Goal: Information Seeking & Learning: Learn about a topic

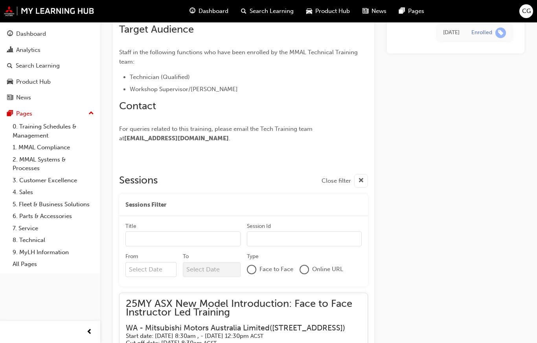
scroll to position [1126, 0]
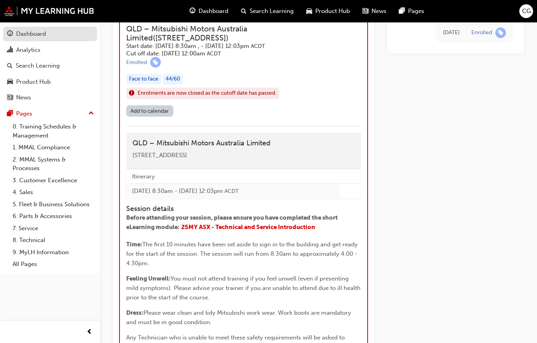
click at [51, 40] on link "Dashboard" at bounding box center [50, 34] width 94 height 15
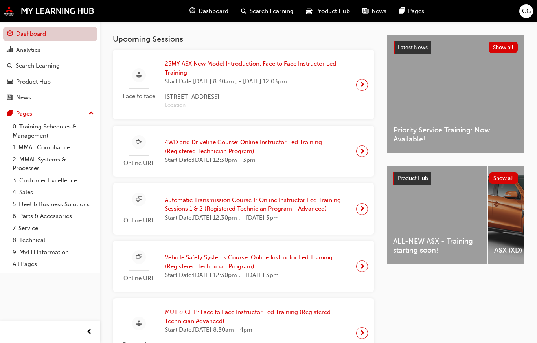
click at [61, 40] on link "Dashboard" at bounding box center [50, 34] width 94 height 15
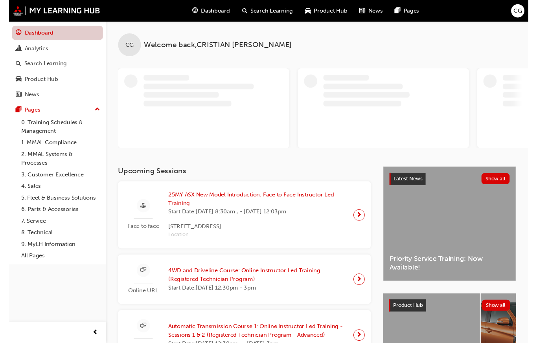
scroll to position [12, 0]
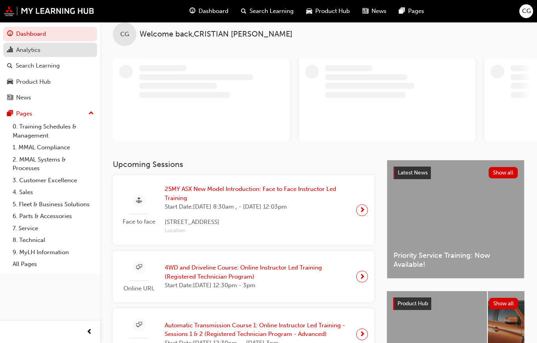
click at [72, 46] on div "Analytics" at bounding box center [50, 50] width 86 height 10
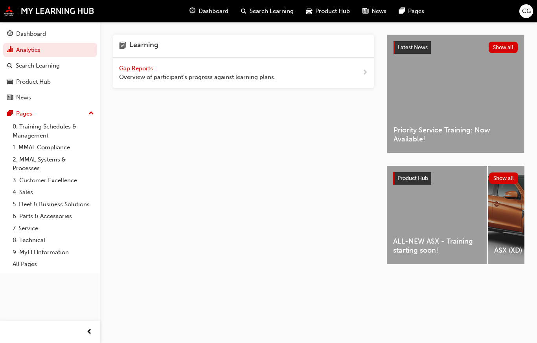
click at [355, 77] on div "Gap Reports Overview of participant's progress against learning plans." at bounding box center [243, 73] width 261 height 31
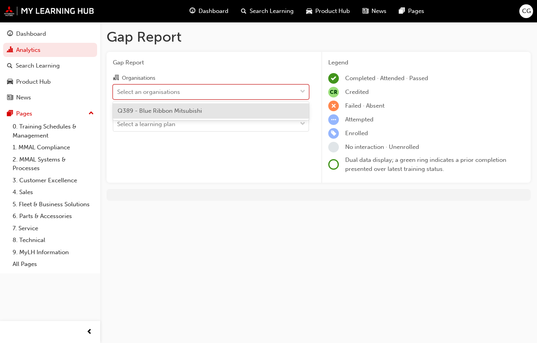
click at [266, 110] on div "Q389 - Blue Ribbon Mitsubishi" at bounding box center [211, 110] width 196 height 15
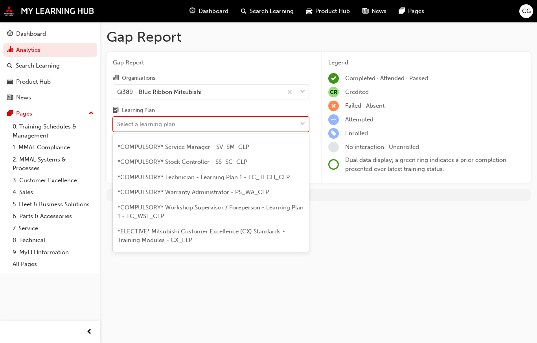
scroll to position [321, 0]
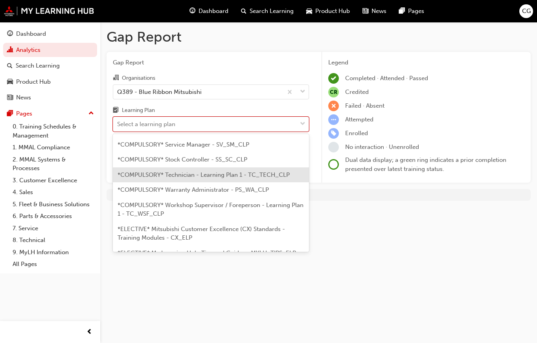
click at [266, 171] on span "*COMPULSORY* Technician - Learning Plan 1 - TC_TECH_CLP" at bounding box center [203, 174] width 172 height 7
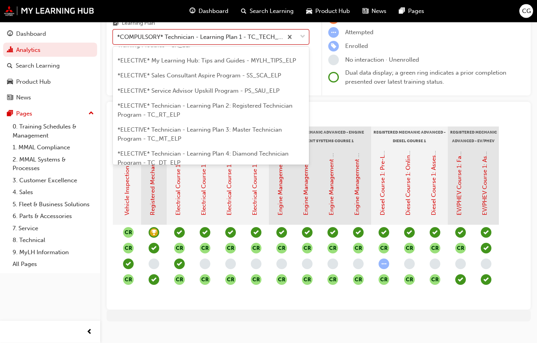
scroll to position [425, 0]
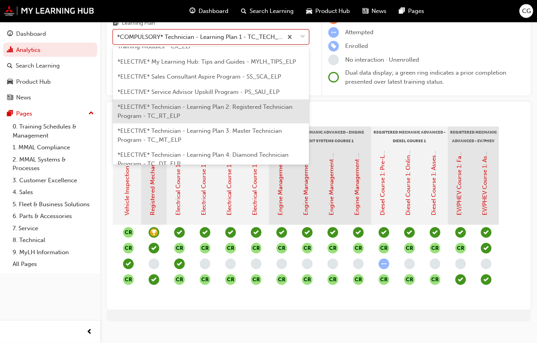
click at [269, 104] on span "*ELECTIVE* Technician - Learning Plan 2: Registered Technician Program - TC_RT_…" at bounding box center [204, 112] width 175 height 16
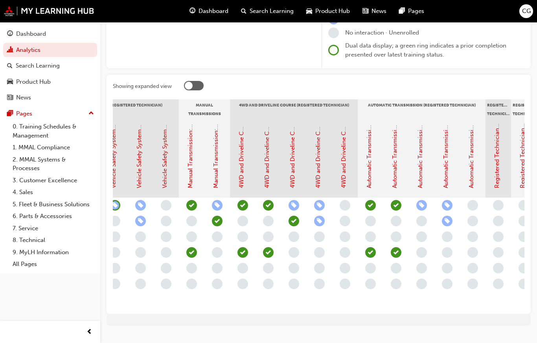
scroll to position [0, 853]
click at [295, 156] on link "4WD and Driveline Course: Online Instructor Led Training (Registered Technician…" at bounding box center [292, 64] width 7 height 248
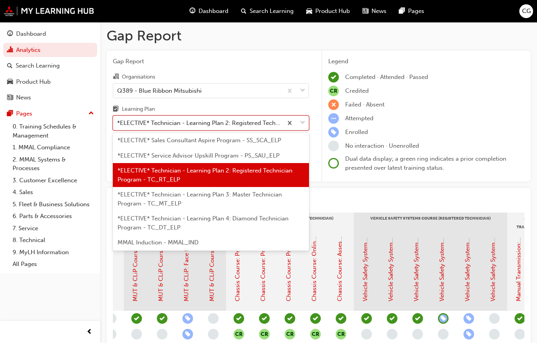
scroll to position [447, 0]
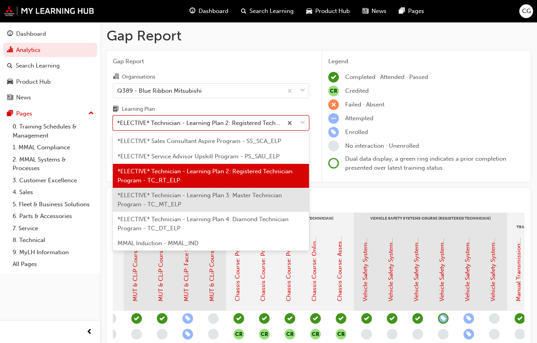
click at [275, 192] on span "*ELECTIVE* Technician - Learning Plan 3: Master Technician Program - TC_MT_ELP" at bounding box center [199, 200] width 164 height 16
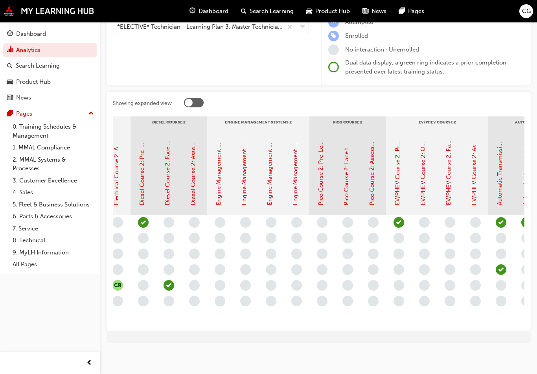
scroll to position [0, 264]
click at [216, 177] on link "Engine Management Systems 2: Pre-Learning Module 1 (Master Technician Program)" at bounding box center [217, 89] width 7 height 231
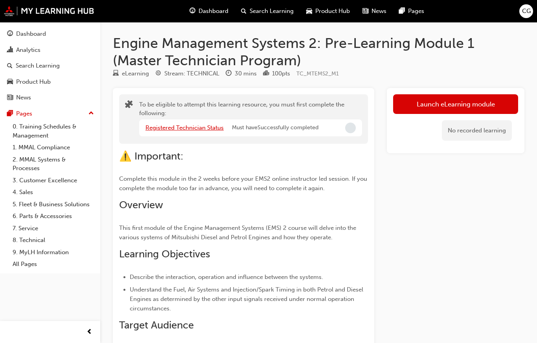
click at [200, 128] on link "Registered Technician Status" at bounding box center [184, 127] width 78 height 7
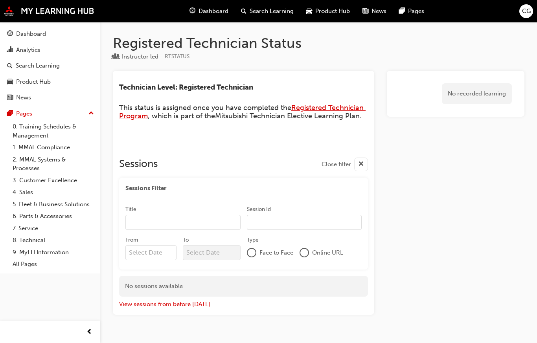
click at [352, 105] on span "Registered Technician Program" at bounding box center [242, 111] width 246 height 17
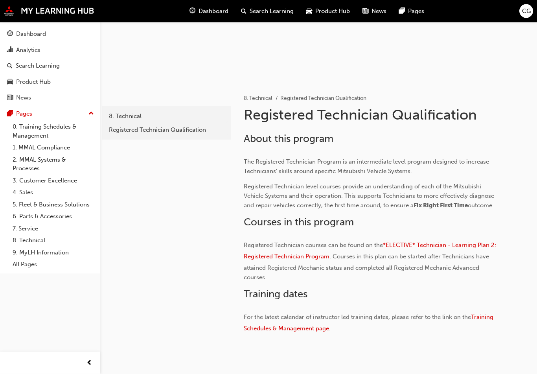
scroll to position [122, 0]
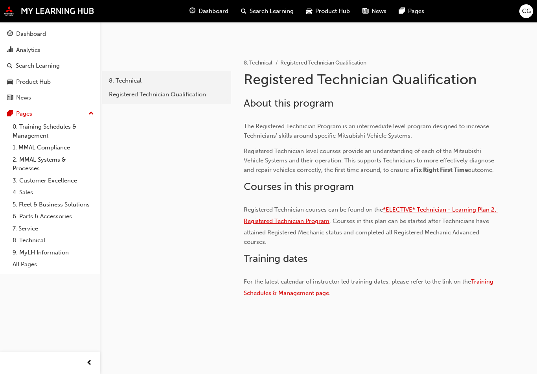
click at [478, 209] on span "*ELECTIVE* Technician - Learning Plan 2: Registered Technician Program" at bounding box center [371, 215] width 254 height 18
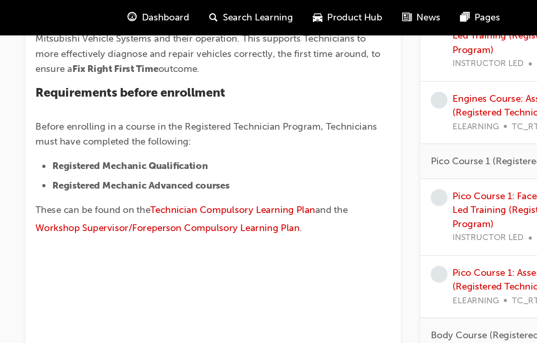
scroll to position [241, 0]
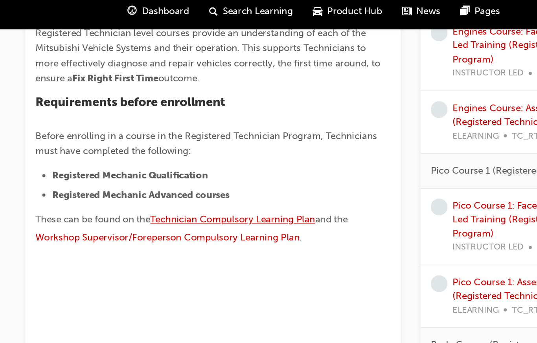
click at [204, 138] on span "Technician Compulsory Learning Plan" at bounding box center [256, 141] width 104 height 7
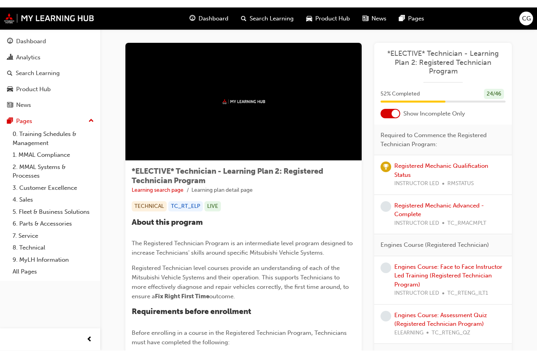
scroll to position [0, 0]
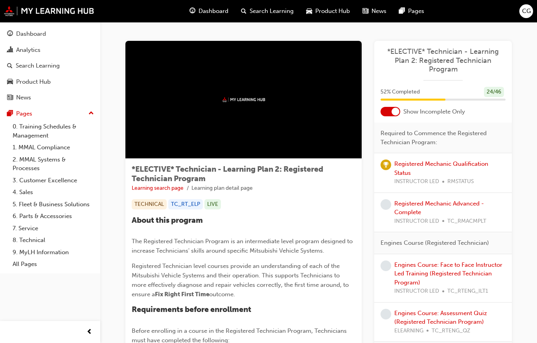
click at [394, 109] on div at bounding box center [395, 112] width 8 height 8
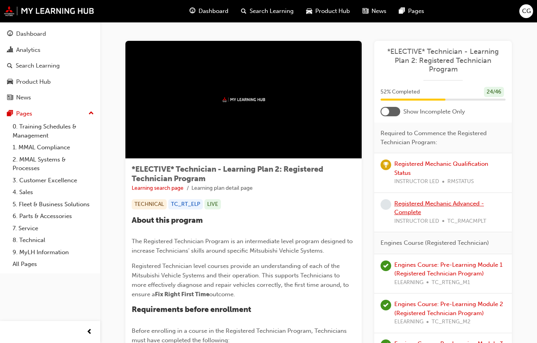
click at [429, 201] on link "Registered Mechanic Advanced - Complete" at bounding box center [439, 208] width 90 height 16
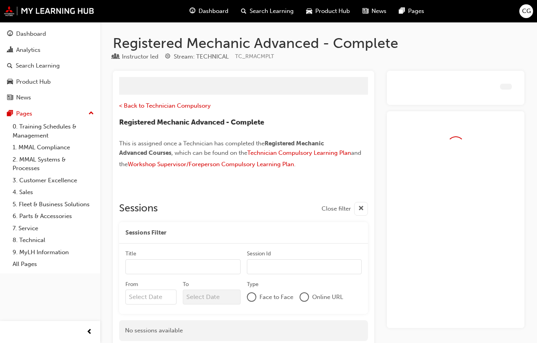
scroll to position [21, 0]
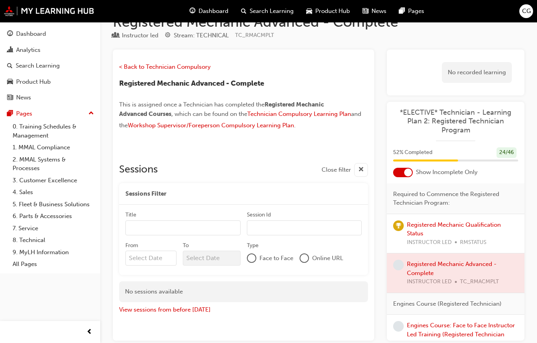
click at [405, 169] on div at bounding box center [408, 173] width 8 height 8
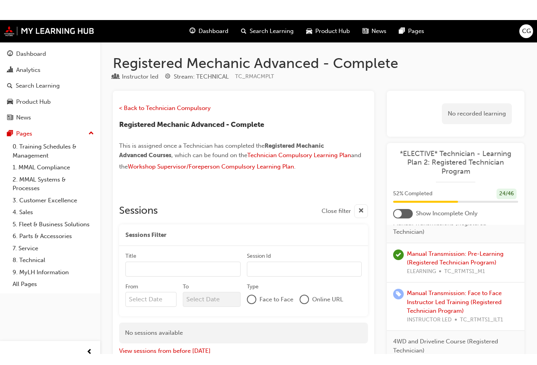
scroll to position [1597, 0]
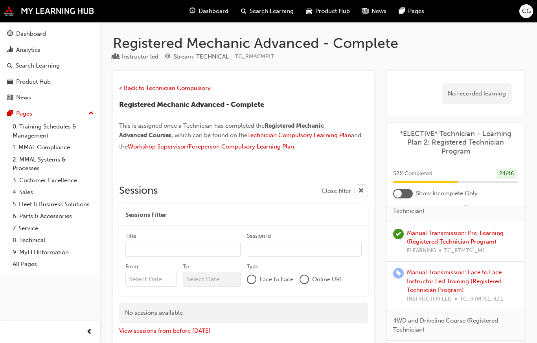
click at [531, 10] on div "CG" at bounding box center [526, 11] width 14 height 14
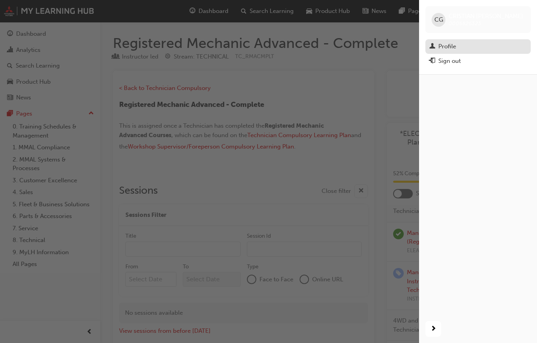
click at [456, 46] on div "Profile" at bounding box center [447, 46] width 18 height 9
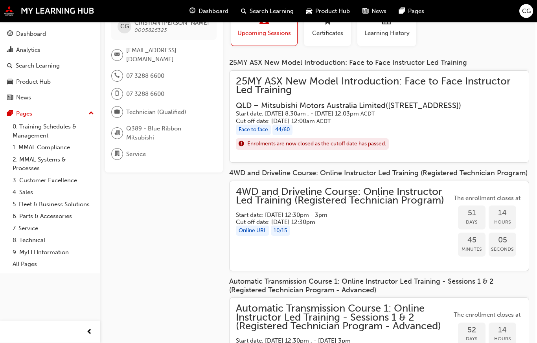
scroll to position [0, 2]
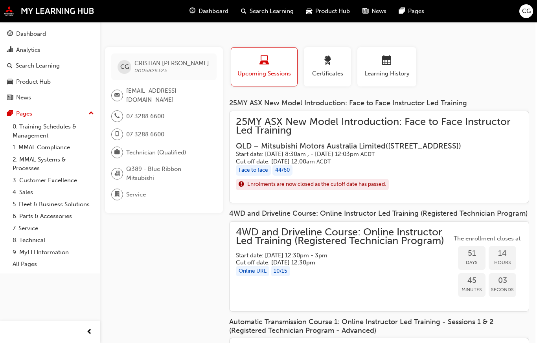
click at [494, 165] on h5 "Cut off date: Mon 25 Aug 2025, 12:00am ACDT" at bounding box center [373, 161] width 274 height 7
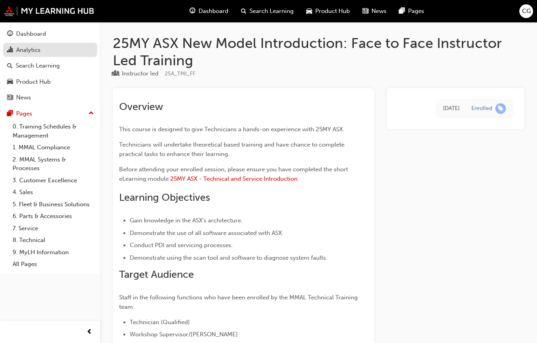
click at [33, 48] on div "Analytics" at bounding box center [28, 50] width 24 height 9
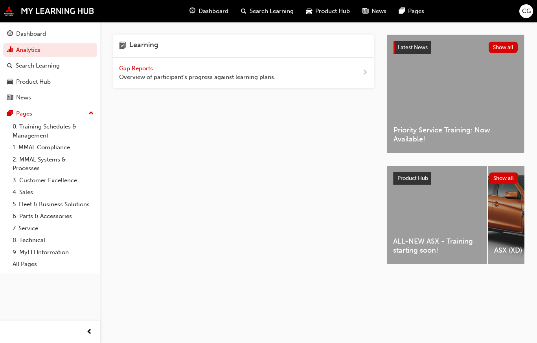
click at [332, 73] on div "Gap Reports Overview of participant's progress against learning plans." at bounding box center [243, 73] width 261 height 31
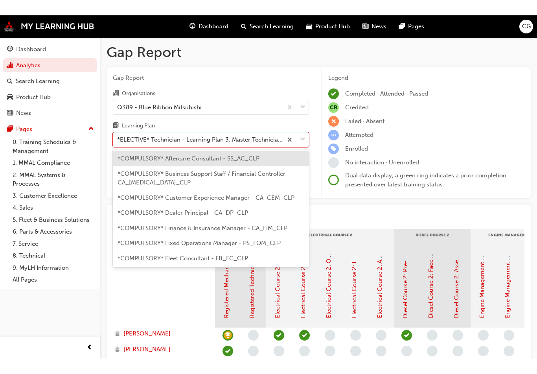
scroll to position [400, 0]
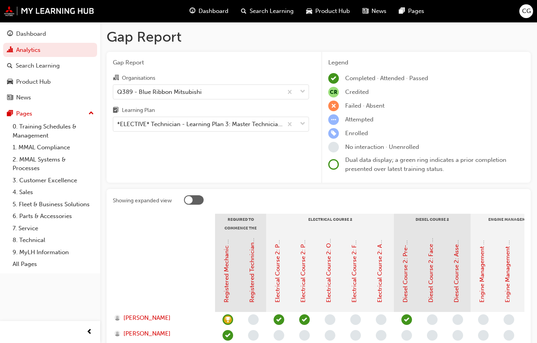
click at [376, 196] on div at bounding box center [354, 201] width 340 height 12
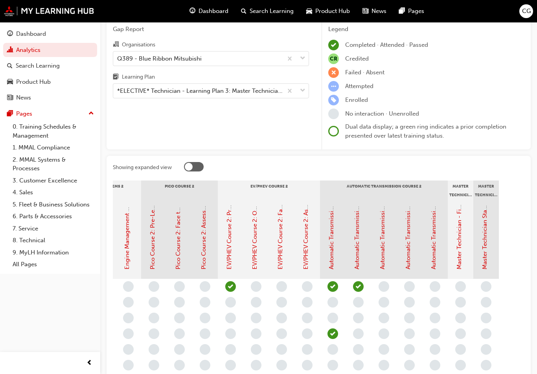
scroll to position [0, 431]
click at [253, 244] on link "EV/PHEV Course 2: Online Instructor Led Training (Master Technician)" at bounding box center [254, 174] width 7 height 190
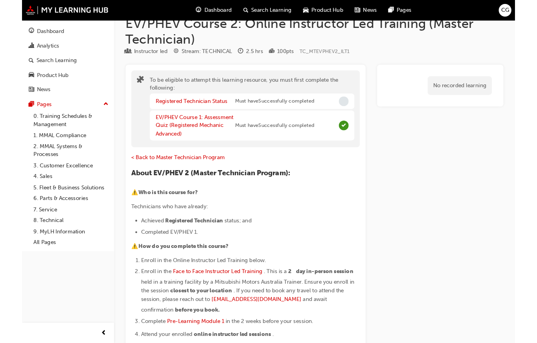
scroll to position [16, 0]
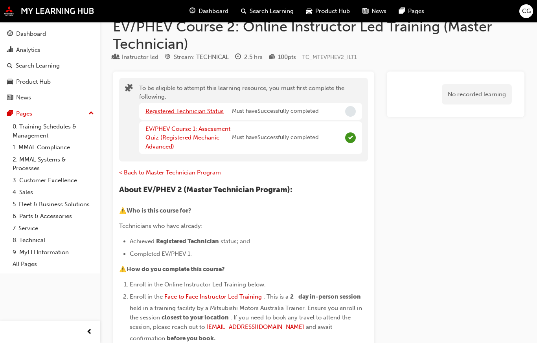
click at [206, 112] on link "Registered Technician Status" at bounding box center [184, 111] width 78 height 7
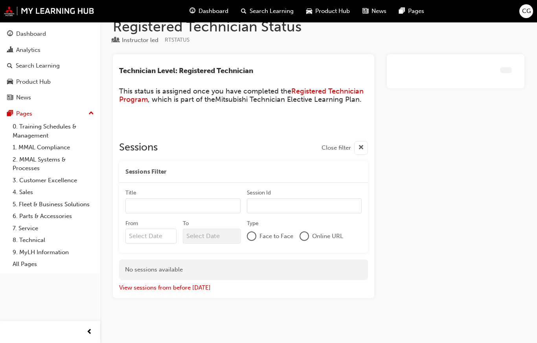
scroll to position [5, 0]
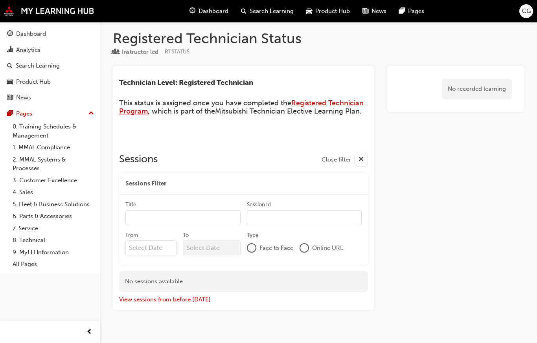
click at [344, 99] on span "Registered Technician Program" at bounding box center [242, 107] width 246 height 17
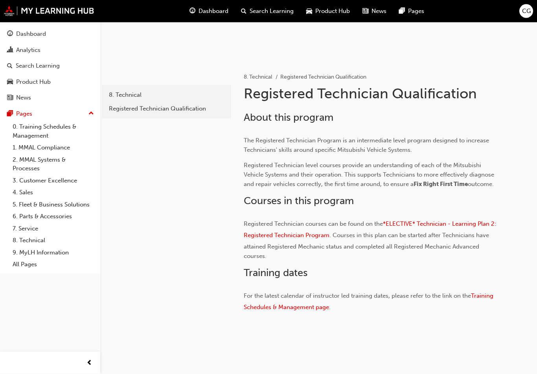
scroll to position [122, 0]
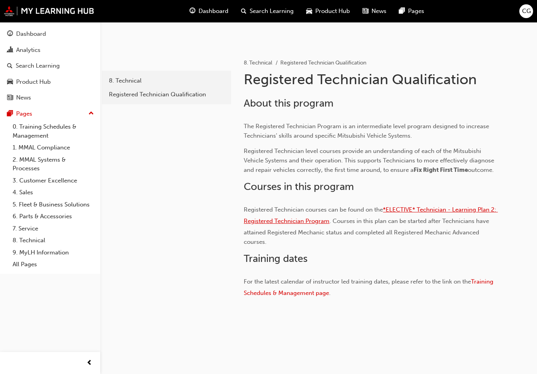
click at [492, 209] on span "*ELECTIVE* Technician - Learning Plan 2: Registered Technician Program" at bounding box center [371, 215] width 254 height 18
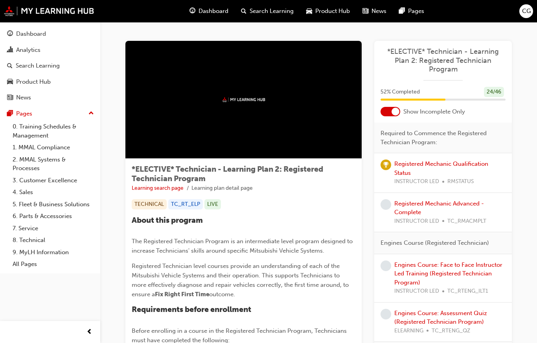
click at [292, 108] on div at bounding box center [243, 100] width 236 height 118
click at [168, 190] on link "Learning search page" at bounding box center [158, 188] width 52 height 7
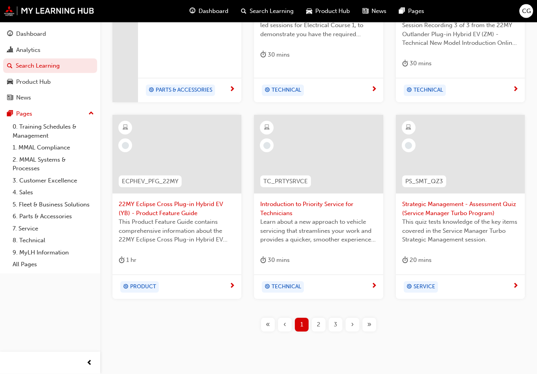
scroll to position [272, 0]
click at [315, 317] on div "2" at bounding box center [318, 324] width 14 height 14
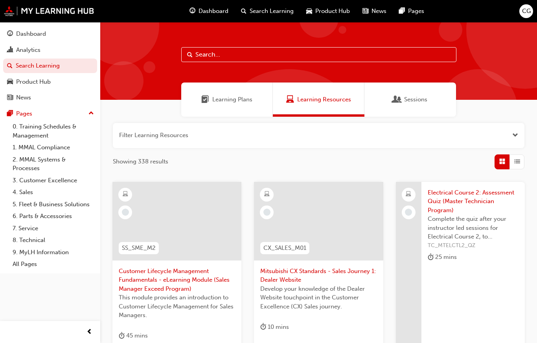
click at [227, 54] on input "text" at bounding box center [318, 54] width 275 height 15
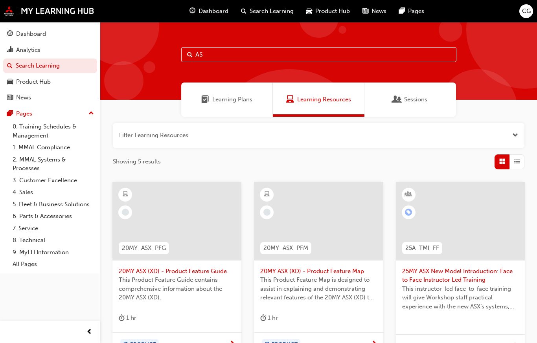
type input "A"
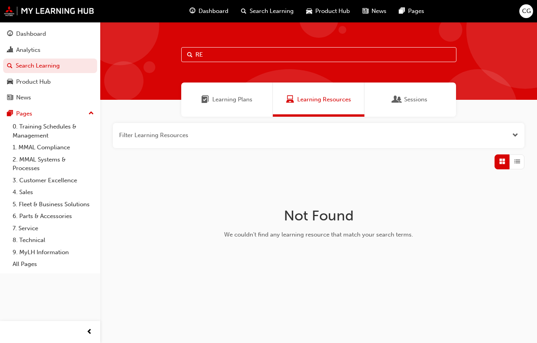
type input "R"
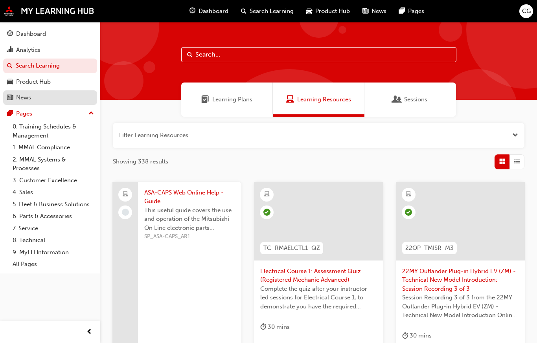
click at [33, 99] on div "News" at bounding box center [50, 98] width 86 height 10
